Goal: Task Accomplishment & Management: Use online tool/utility

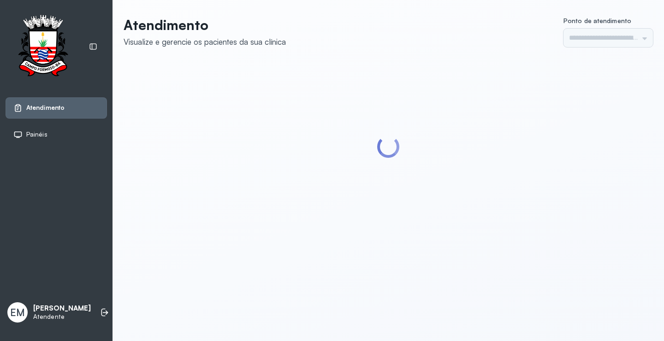
type input "*********"
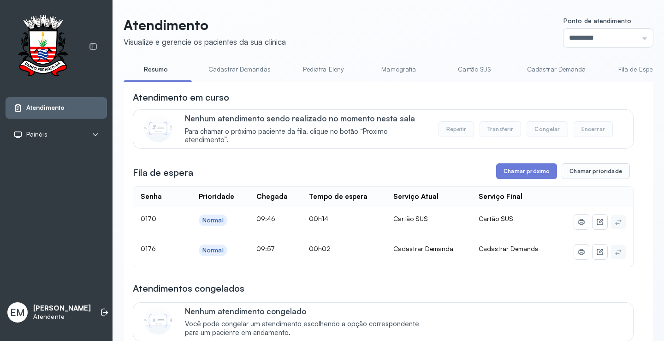
click at [221, 71] on link "Cadastrar Demandas" at bounding box center [239, 69] width 81 height 15
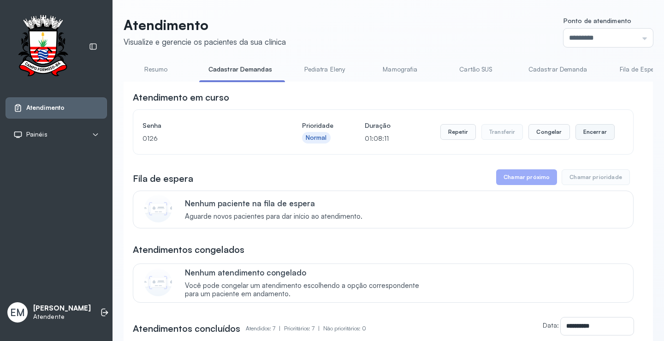
click at [593, 135] on button "Encerrar" at bounding box center [595, 132] width 39 height 16
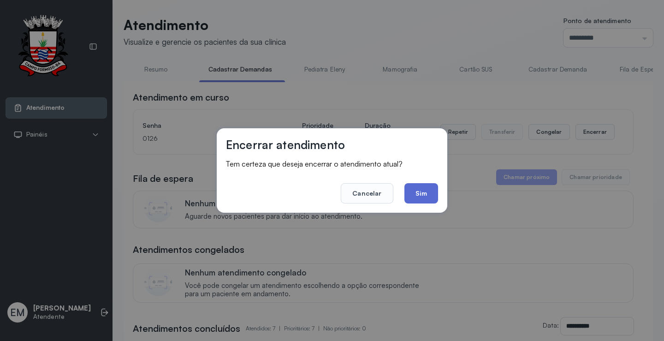
click at [412, 193] on button "Sim" at bounding box center [422, 193] width 34 height 20
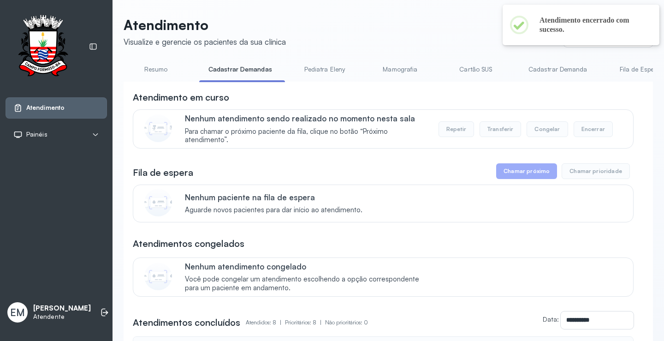
click at [554, 67] on link "Cadastrar Demanda" at bounding box center [559, 69] width 78 height 15
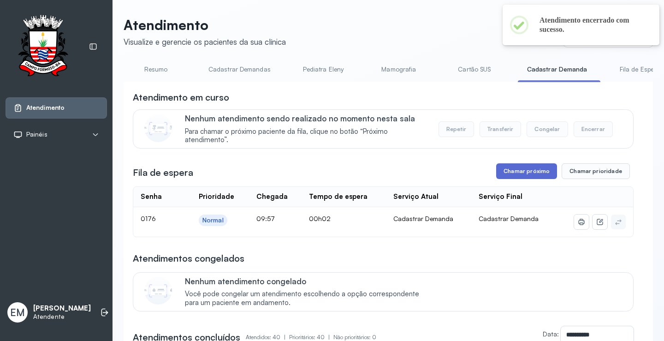
click at [517, 174] on button "Chamar próximo" at bounding box center [527, 171] width 61 height 16
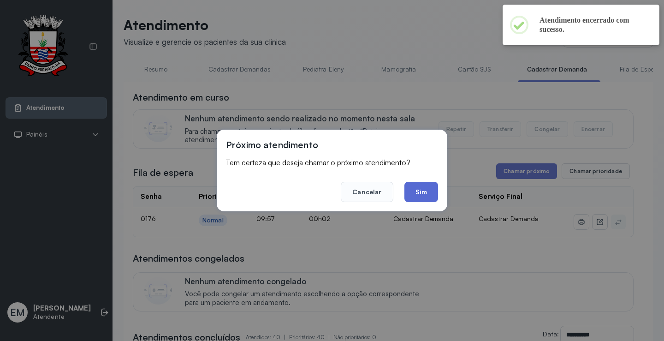
click at [423, 193] on button "Sim" at bounding box center [422, 192] width 34 height 20
